Goal: Find specific page/section: Find specific page/section

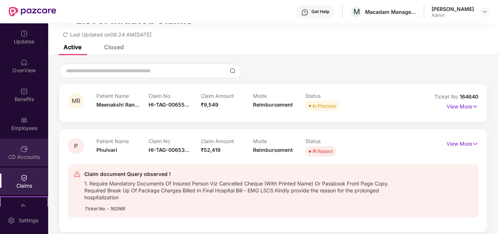
scroll to position [36, 0]
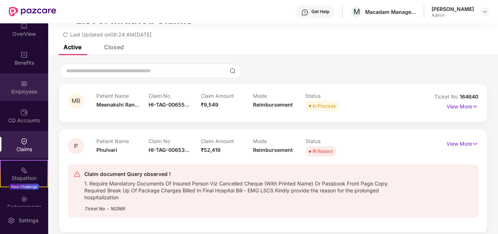
click at [24, 84] on img at bounding box center [23, 83] width 7 height 7
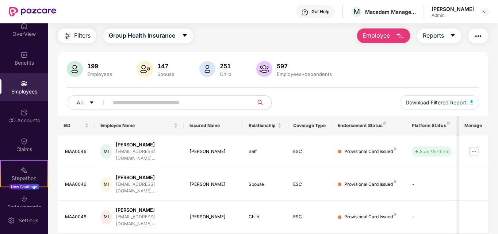
click at [221, 105] on input "text" at bounding box center [178, 102] width 131 height 11
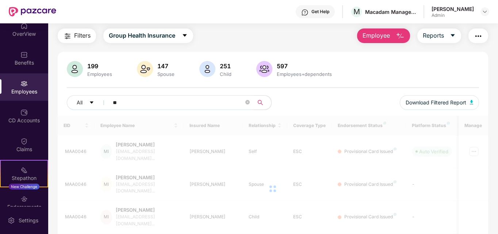
type input "*"
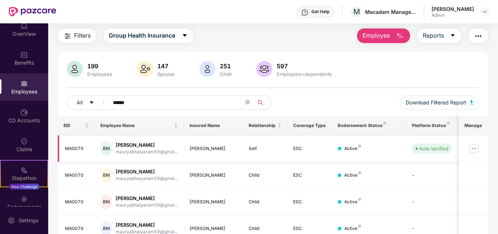
type input "******"
click at [478, 149] on img at bounding box center [474, 149] width 12 height 12
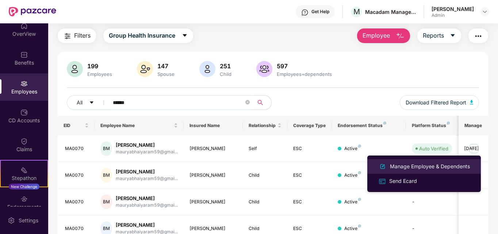
click at [414, 165] on div "Manage Employee & Dependents" at bounding box center [429, 166] width 83 height 8
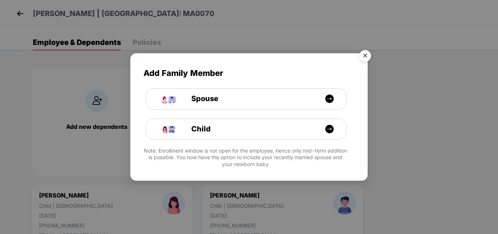
click at [359, 53] on img "Close" at bounding box center [365, 57] width 20 height 20
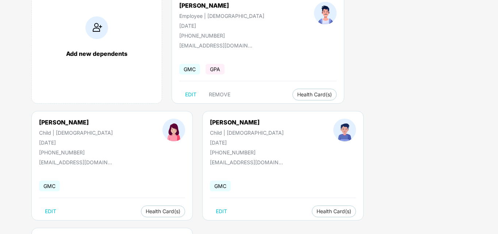
scroll to position [78, 0]
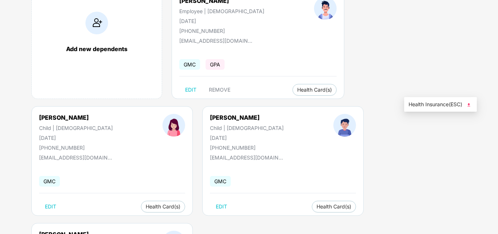
click at [416, 101] on span "Health Insurance(ESC)" at bounding box center [440, 104] width 64 height 8
click at [254, 219] on span "Health Insurance(ESC)" at bounding box center [286, 221] width 64 height 8
click at [134, 219] on span "Health Insurance(ESC)" at bounding box center [146, 221] width 64 height 8
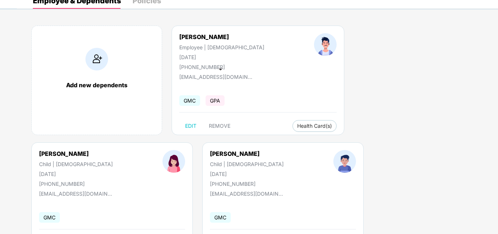
scroll to position [41, 0]
